Goal: Task Accomplishment & Management: Manage account settings

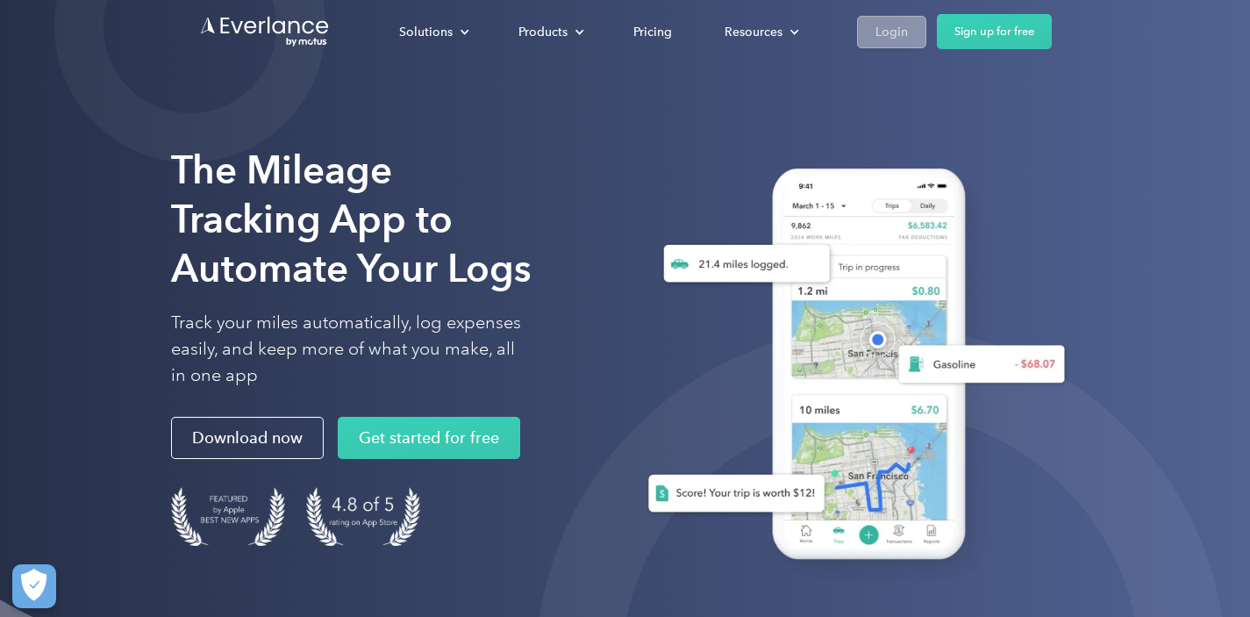
click at [888, 39] on div "Login" at bounding box center [892, 32] width 32 height 22
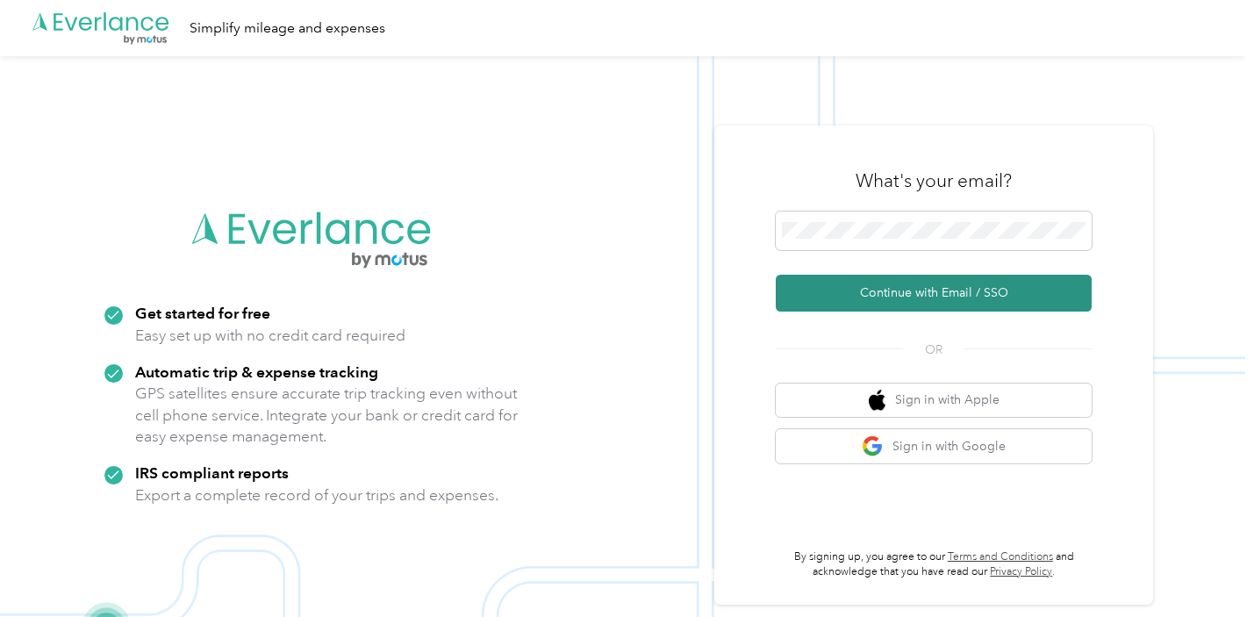
click at [912, 296] on button "Continue with Email / SSO" at bounding box center [934, 293] width 316 height 37
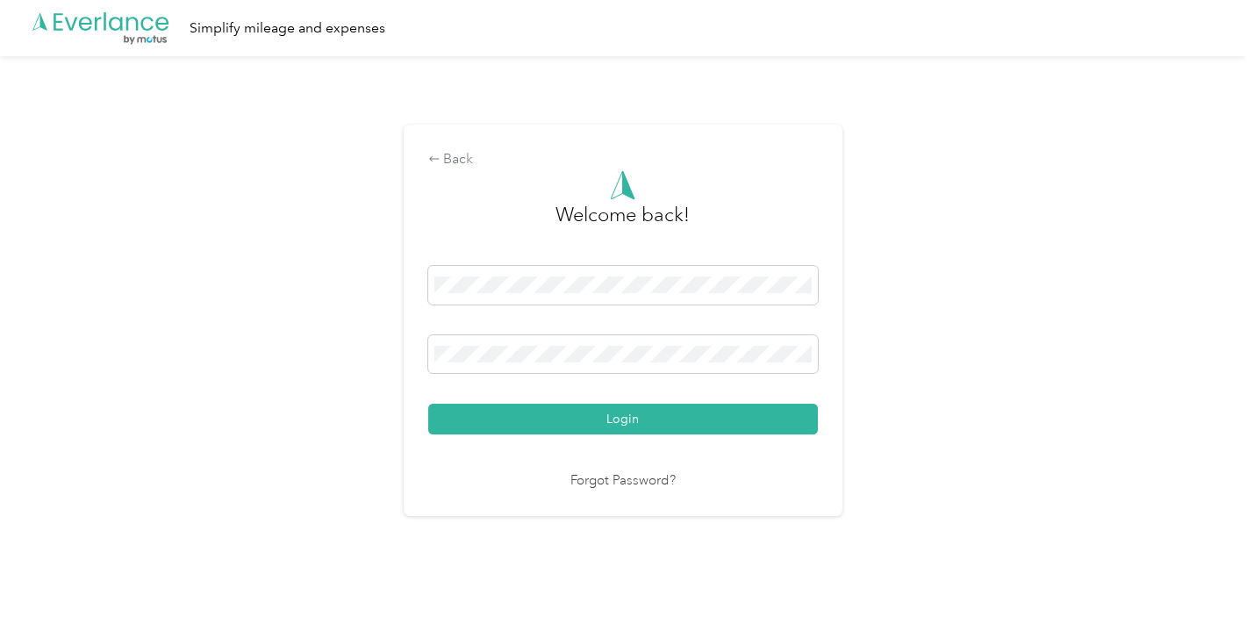
click at [626, 419] on button "Login" at bounding box center [623, 419] width 390 height 31
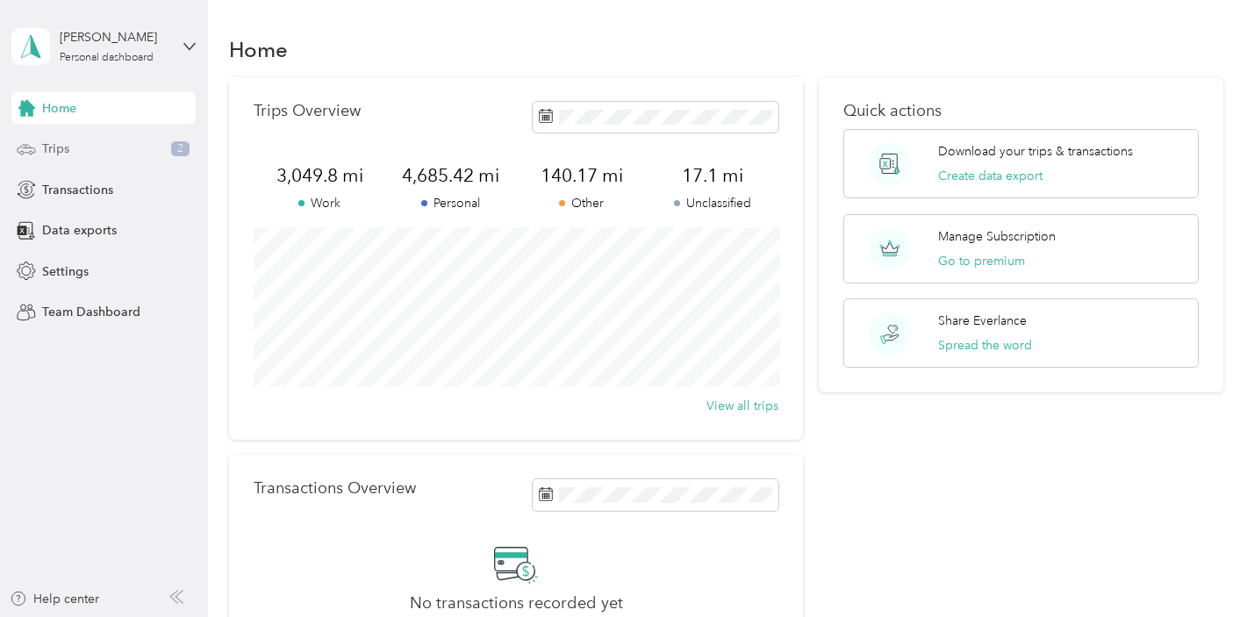
click at [61, 146] on span "Trips" at bounding box center [55, 149] width 27 height 18
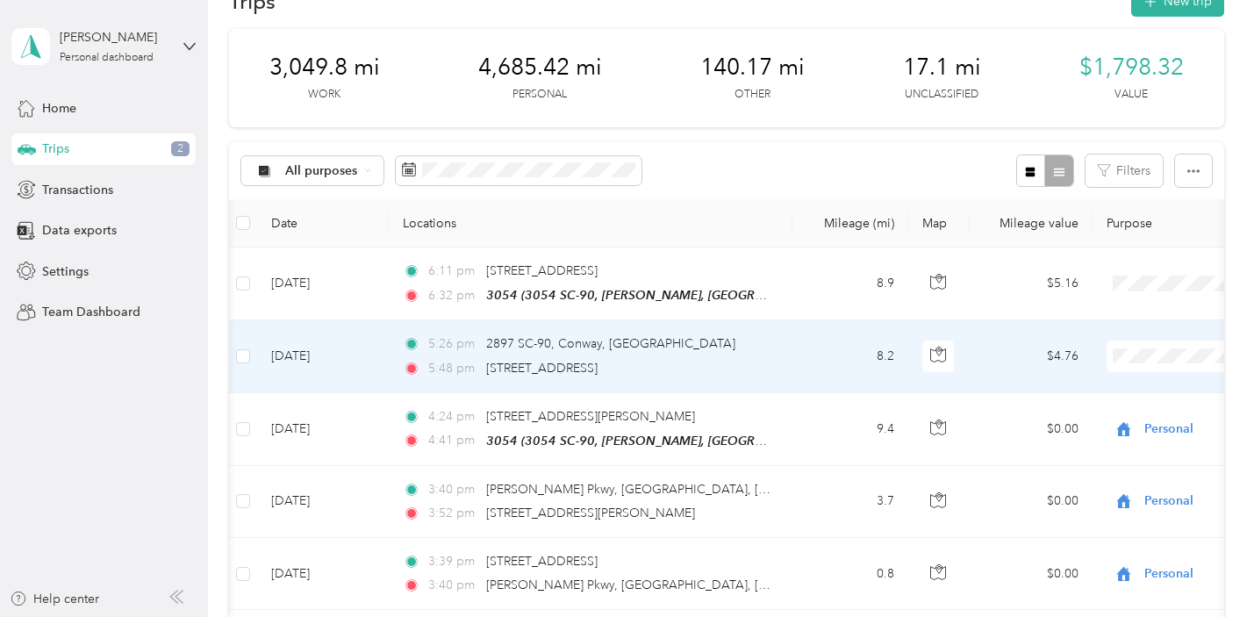
scroll to position [47, 0]
click at [1147, 139] on span "Personal" at bounding box center [1161, 138] width 162 height 18
click at [762, 355] on div "5:26 pm 2897 SC-90, Conway, SC 5:48 pm 2595 US-501 N, Conway, SC" at bounding box center [585, 356] width 368 height 43
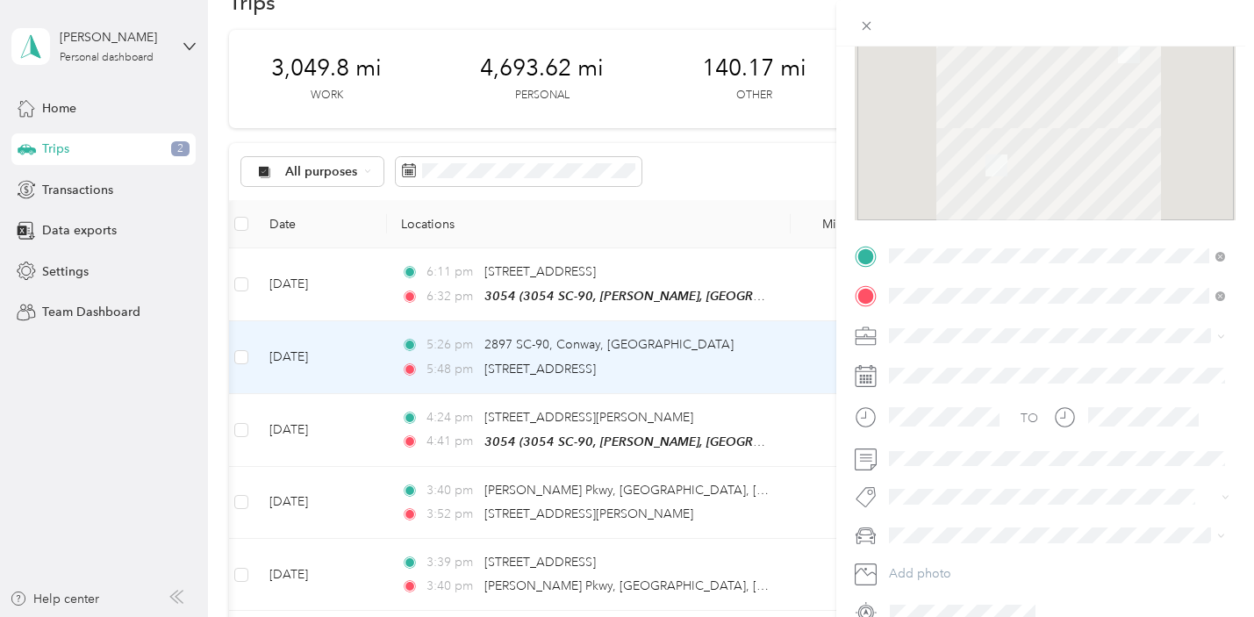
scroll to position [216, 0]
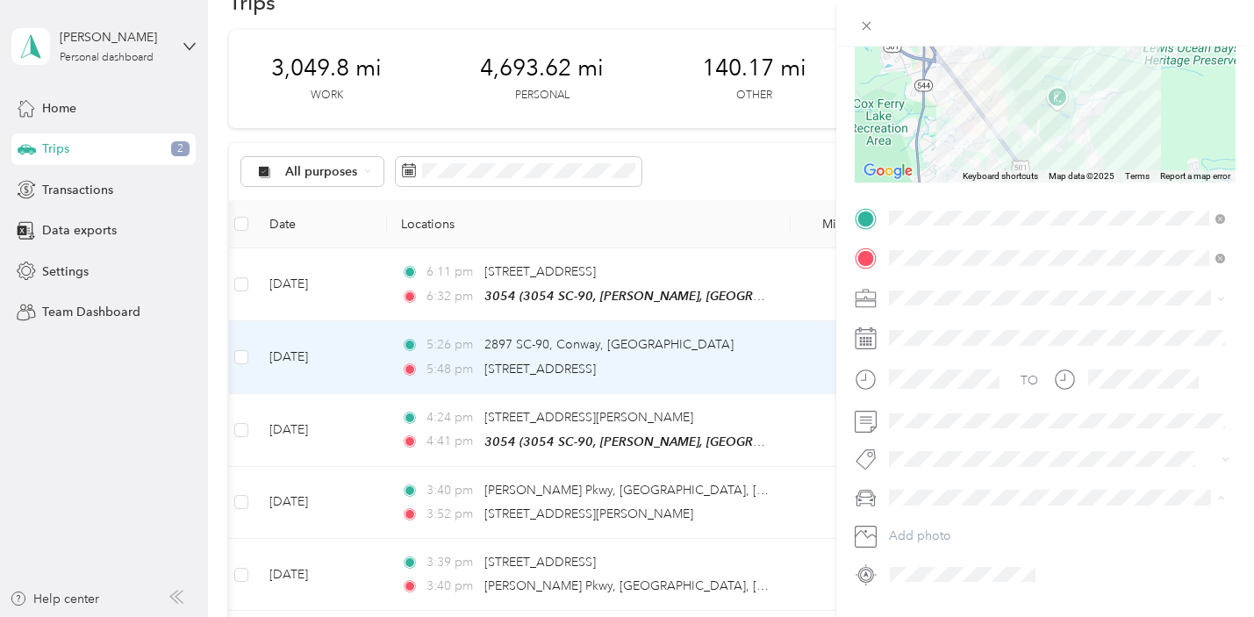
click at [924, 346] on span "Lariat" at bounding box center [909, 343] width 29 height 15
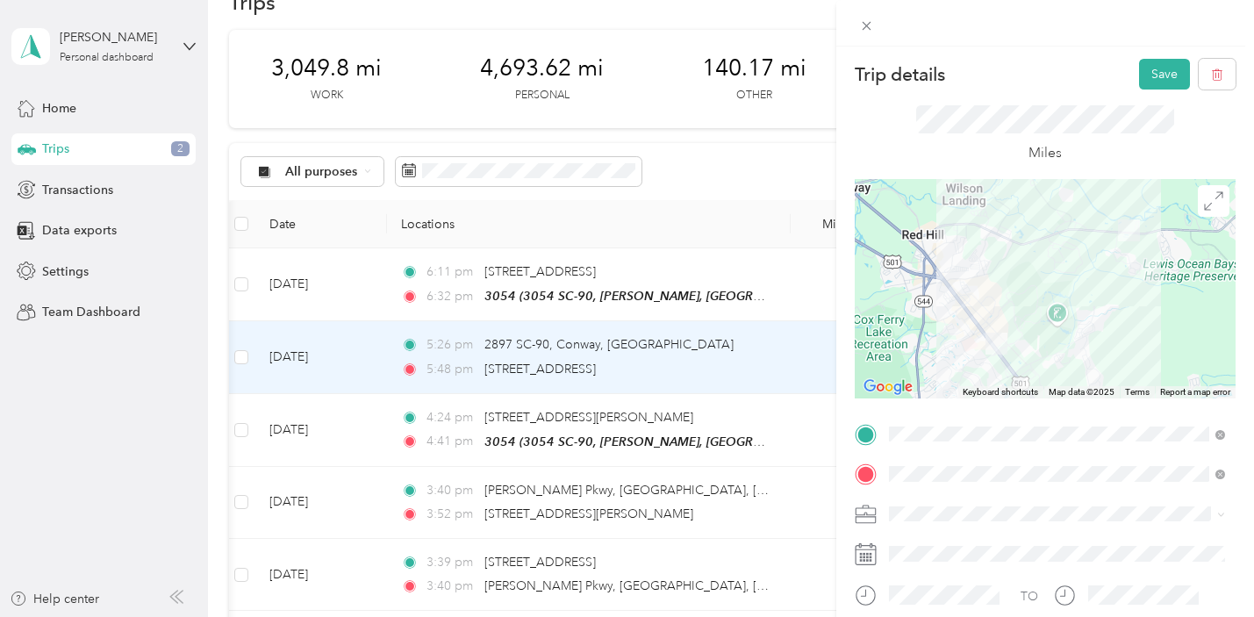
scroll to position [0, 0]
click at [1153, 78] on button "Save" at bounding box center [1164, 74] width 51 height 31
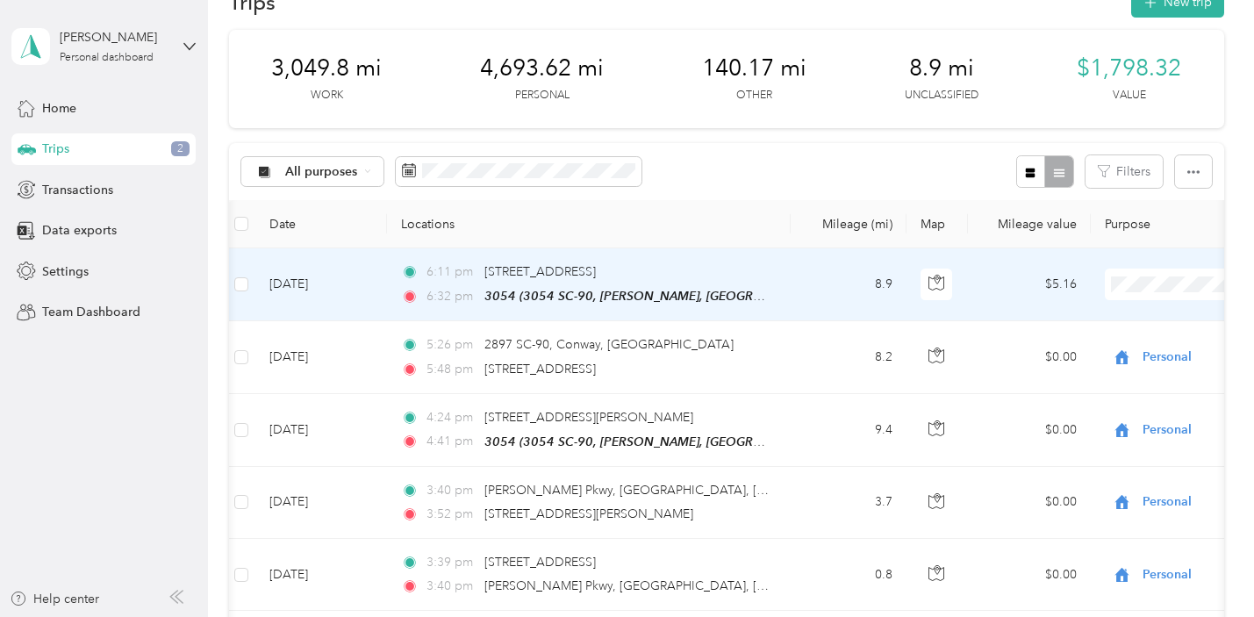
click at [819, 289] on td "8.9" at bounding box center [849, 284] width 116 height 73
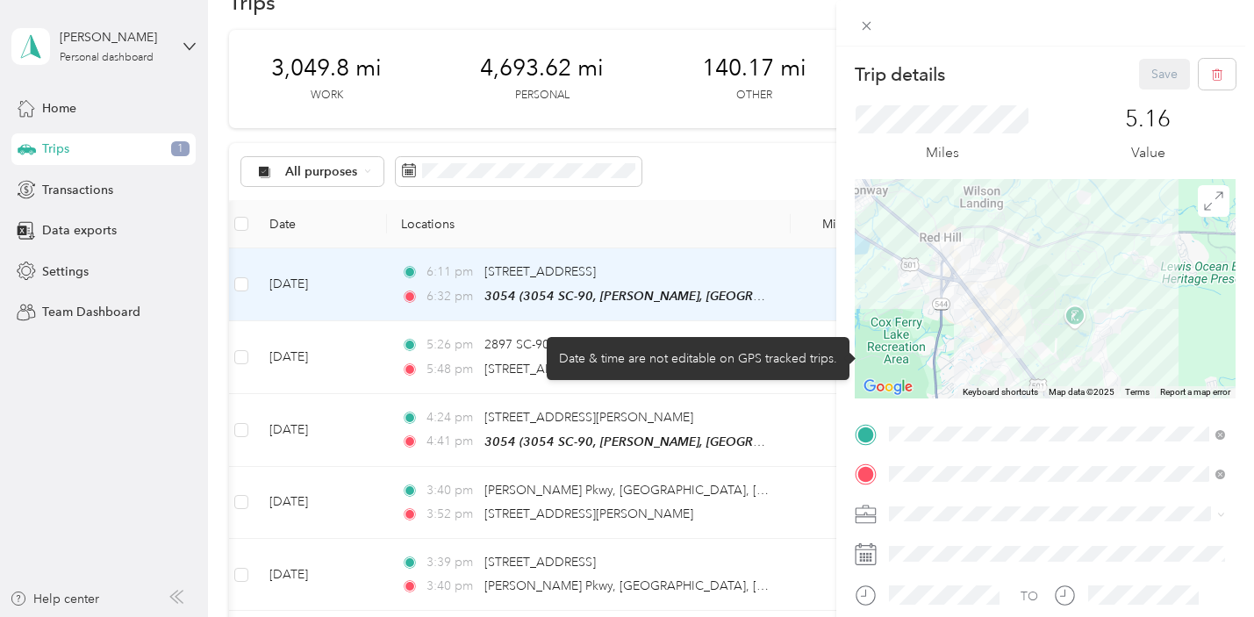
scroll to position [196, 0]
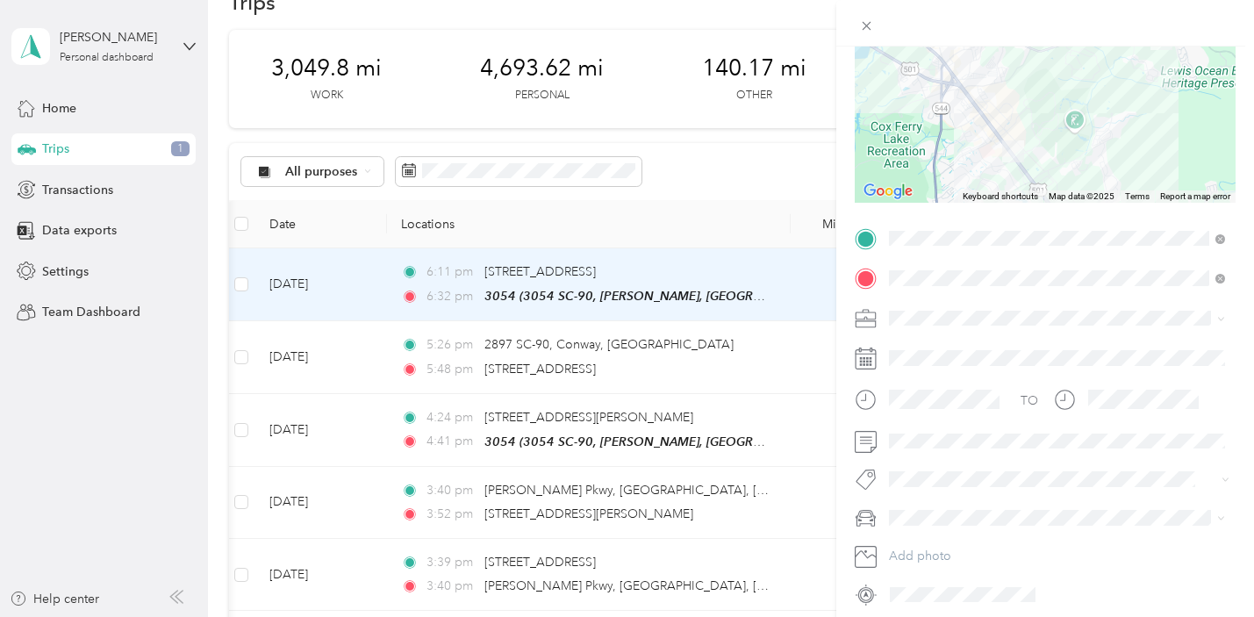
click at [932, 367] on div "Lariat" at bounding box center [1057, 363] width 324 height 18
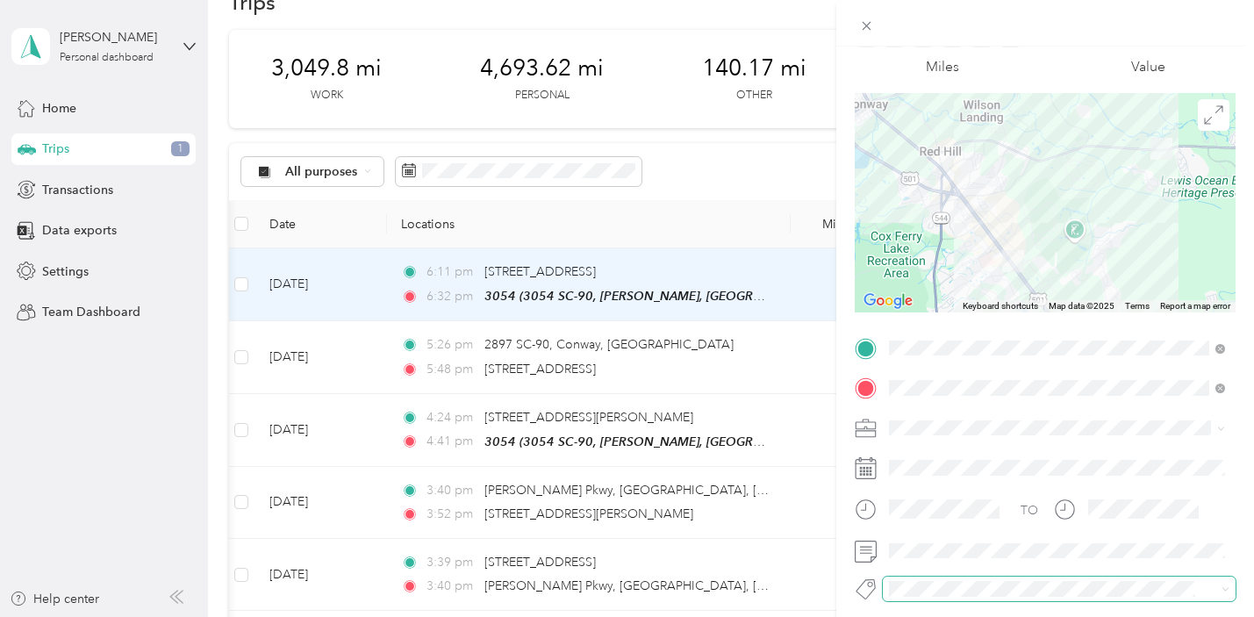
scroll to position [85, 0]
click at [940, 217] on span "Personal" at bounding box center [918, 212] width 47 height 15
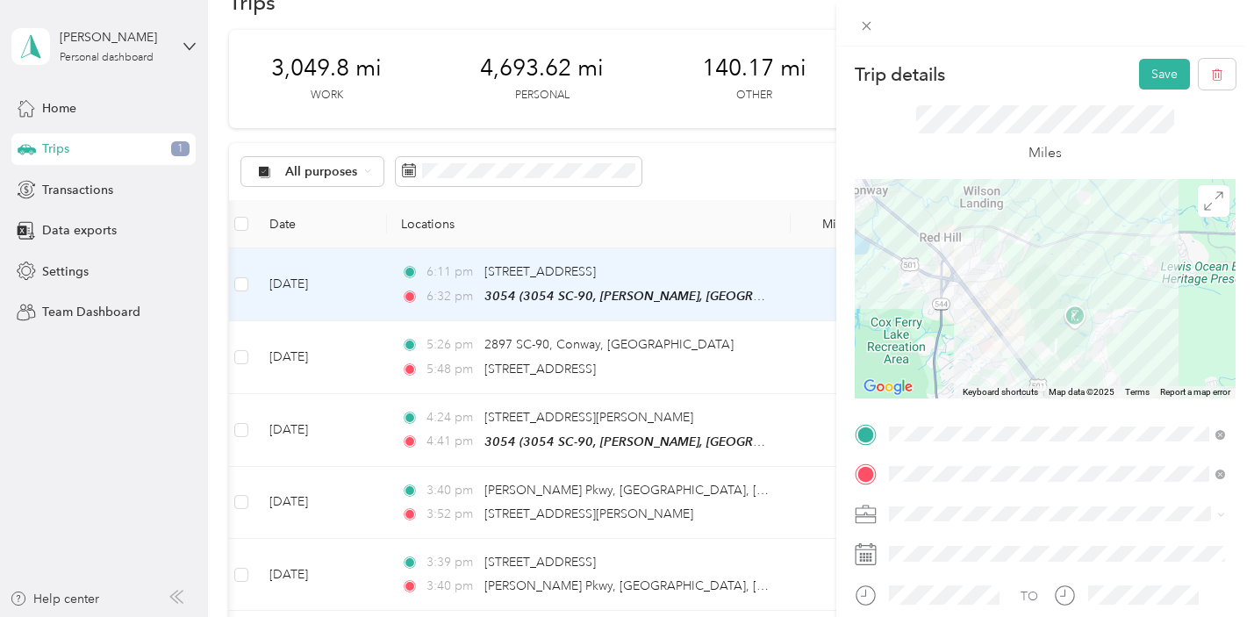
scroll to position [0, 0]
click at [1153, 75] on button "Save" at bounding box center [1164, 74] width 51 height 31
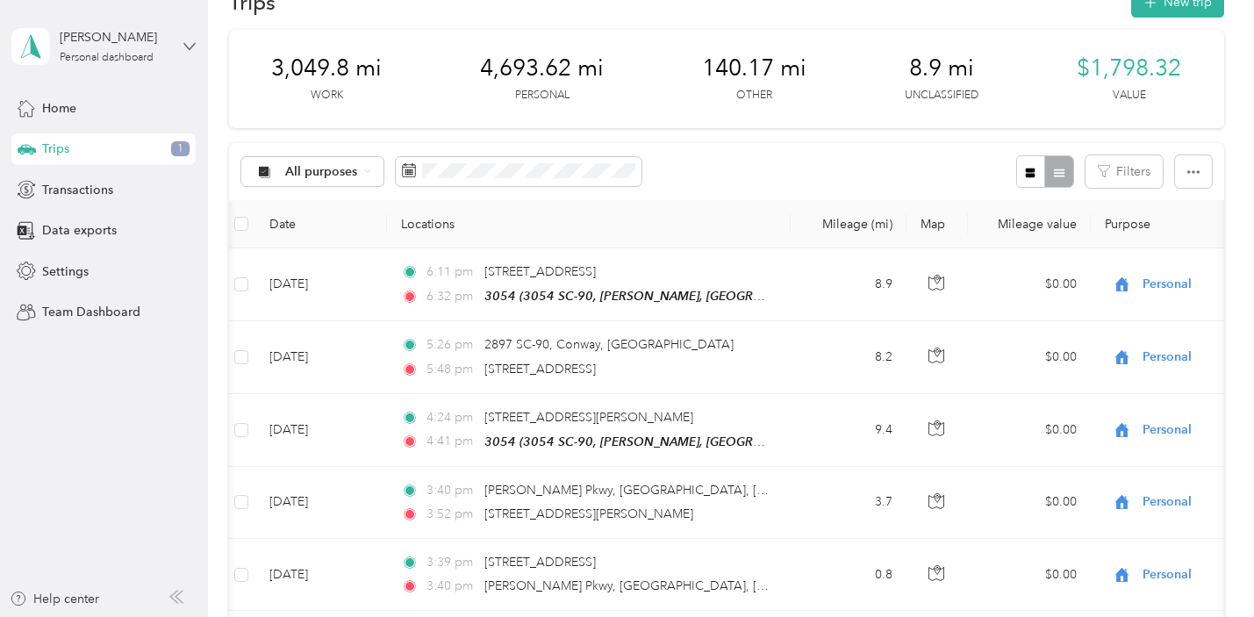
click at [188, 44] on icon at bounding box center [189, 46] width 12 height 12
click at [87, 144] on div "Log out" at bounding box center [61, 144] width 68 height 18
